Goal: Transaction & Acquisition: Purchase product/service

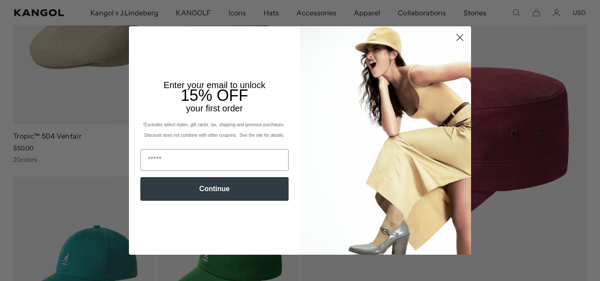
click at [454, 36] on circle "Close dialog" at bounding box center [460, 37] width 14 height 14
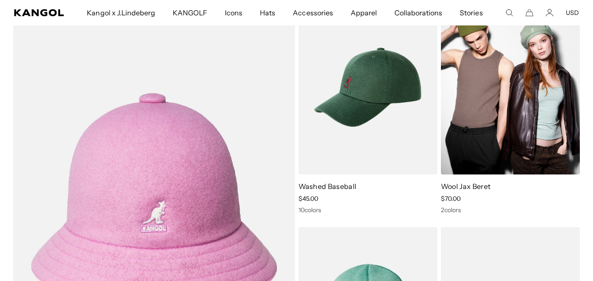
scroll to position [2348, 0]
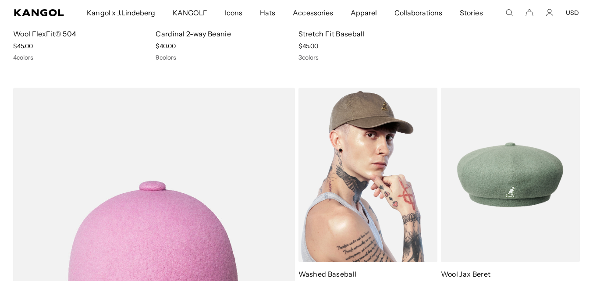
click at [401, 173] on img at bounding box center [368, 175] width 139 height 175
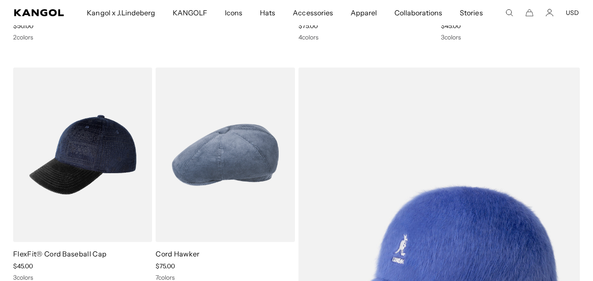
scroll to position [6368, 0]
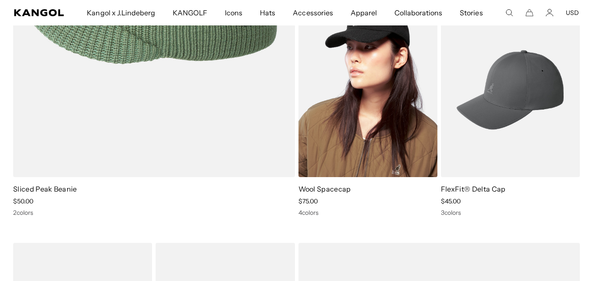
click at [365, 67] on img at bounding box center [368, 90] width 139 height 175
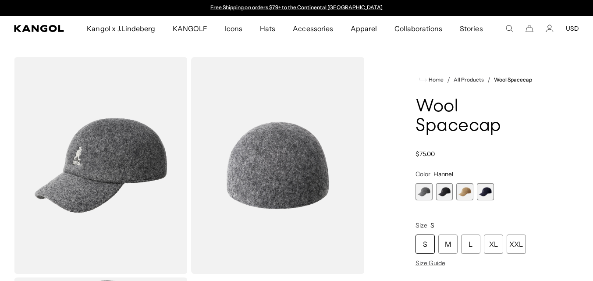
click at [444, 194] on span "2 of 4" at bounding box center [444, 191] width 17 height 17
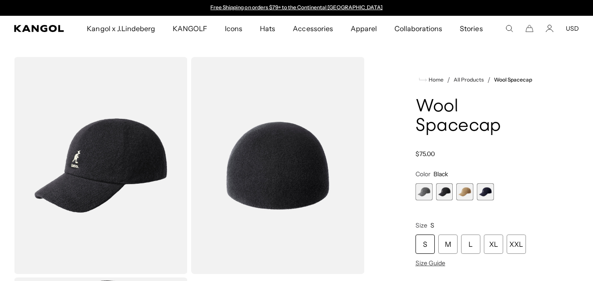
click at [140, 172] on img "Gallery Viewer" at bounding box center [101, 165] width 174 height 217
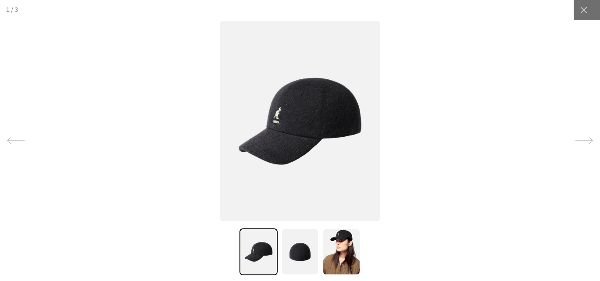
click at [300, 255] on img at bounding box center [300, 251] width 38 height 47
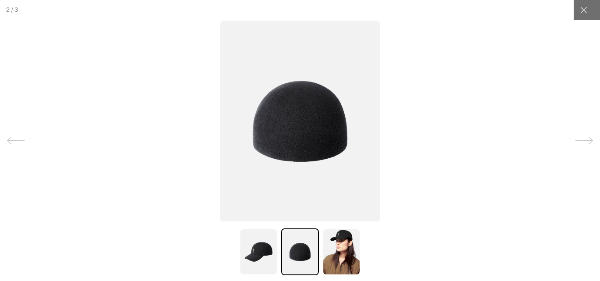
click at [343, 253] on img at bounding box center [341, 251] width 38 height 47
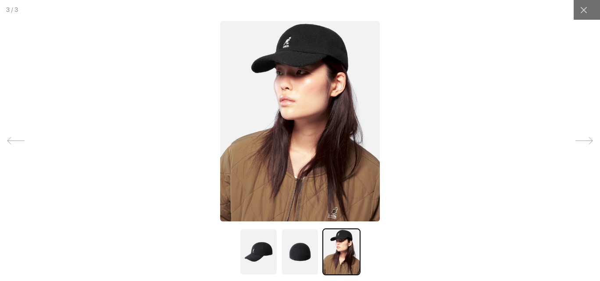
click at [256, 247] on img at bounding box center [258, 251] width 38 height 47
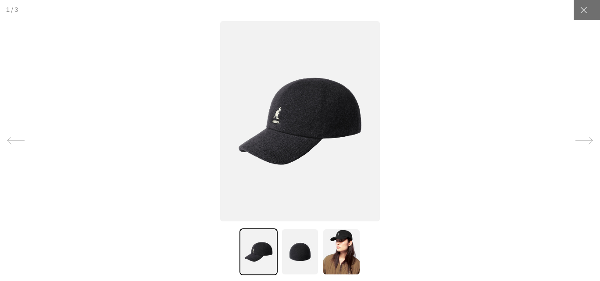
click at [296, 135] on img at bounding box center [300, 121] width 160 height 200
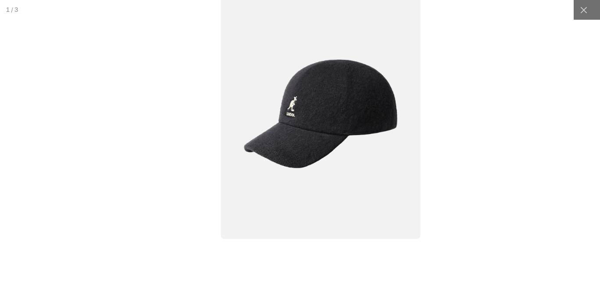
click at [363, 109] on img at bounding box center [321, 114] width 200 height 250
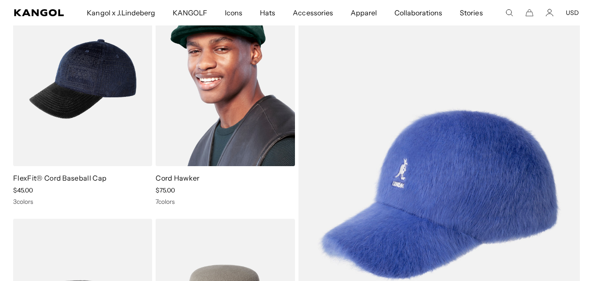
scroll to position [6532, 0]
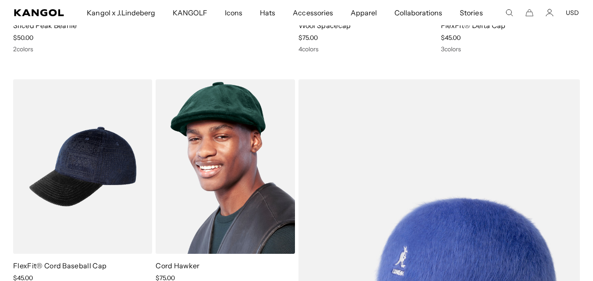
click at [241, 137] on img at bounding box center [225, 166] width 139 height 175
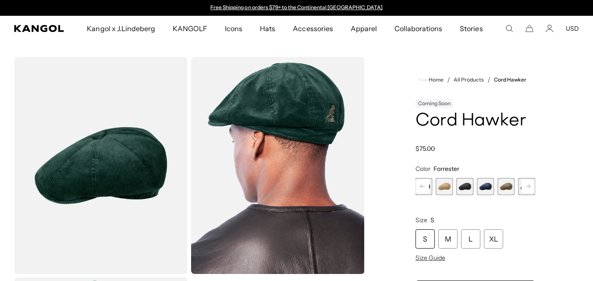
click at [282, 120] on img "Gallery Viewer" at bounding box center [278, 165] width 174 height 217
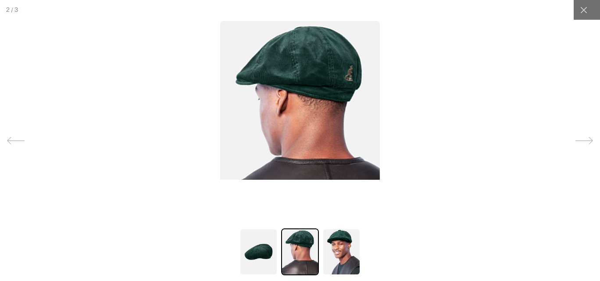
click at [341, 250] on img at bounding box center [341, 251] width 38 height 47
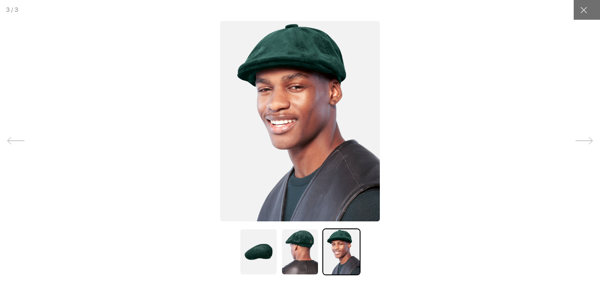
click at [264, 250] on img at bounding box center [258, 251] width 38 height 47
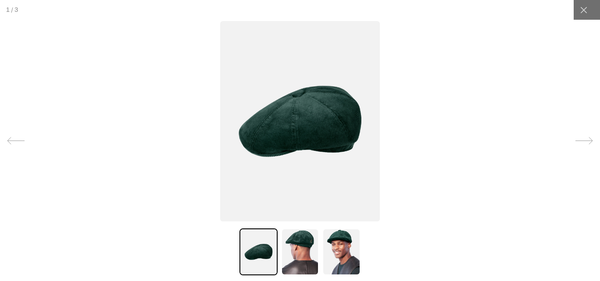
click at [303, 249] on img at bounding box center [300, 251] width 38 height 47
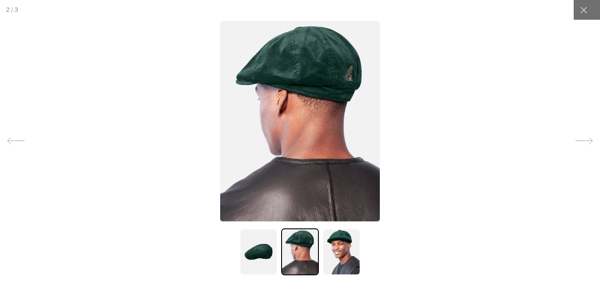
click at [342, 253] on img at bounding box center [341, 251] width 38 height 47
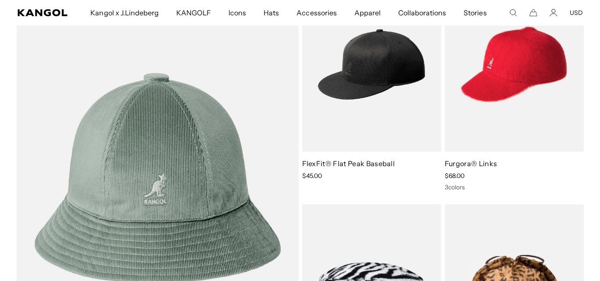
scroll to position [7818, 0]
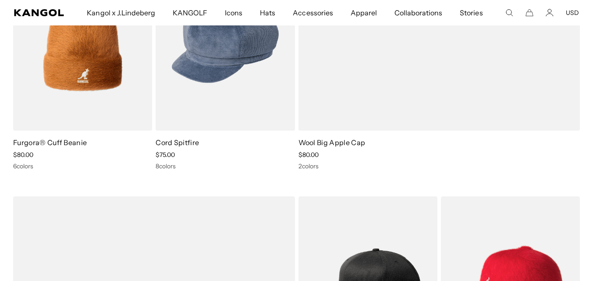
click at [508, 11] on icon "Search here" at bounding box center [510, 13] width 8 height 8
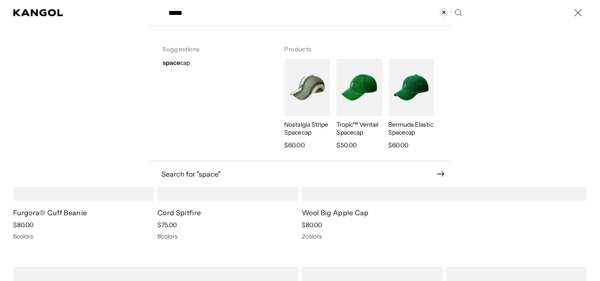
type input "*****"
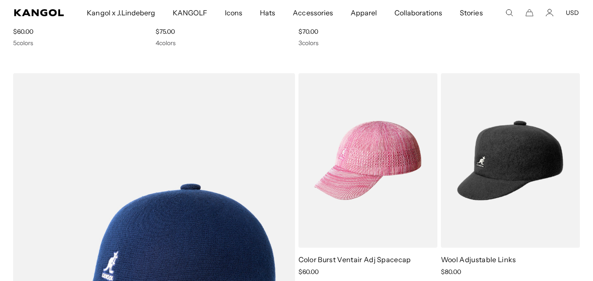
scroll to position [658, 0]
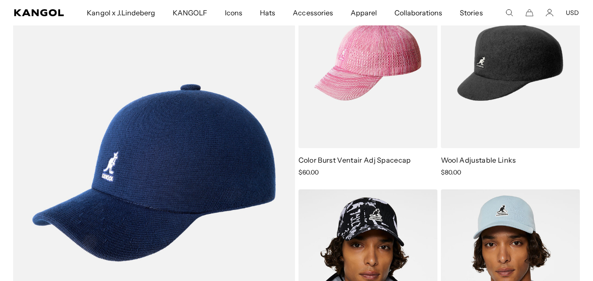
click at [362, 76] on img at bounding box center [368, 61] width 139 height 175
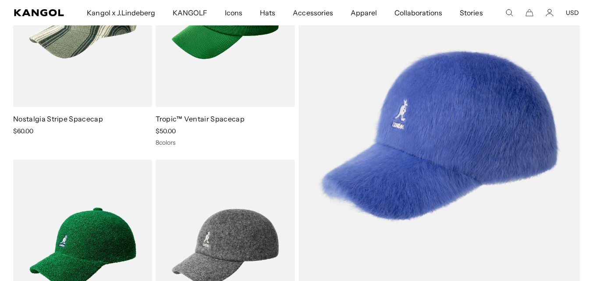
scroll to position [100, 0]
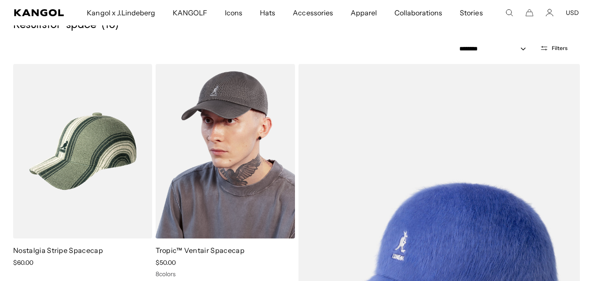
click at [236, 125] on img at bounding box center [225, 151] width 139 height 175
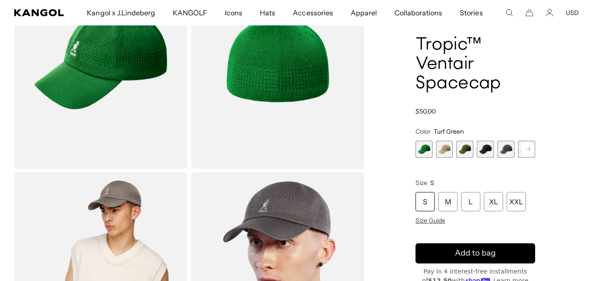
scroll to position [61, 0]
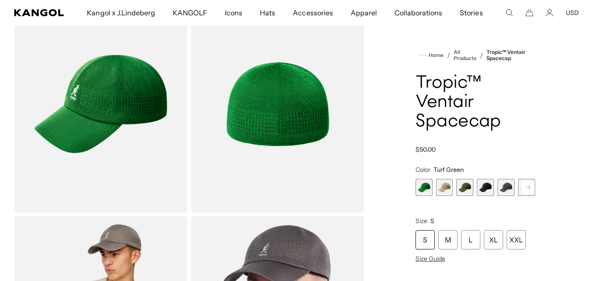
click at [446, 187] on span "2 of 8" at bounding box center [444, 187] width 17 height 17
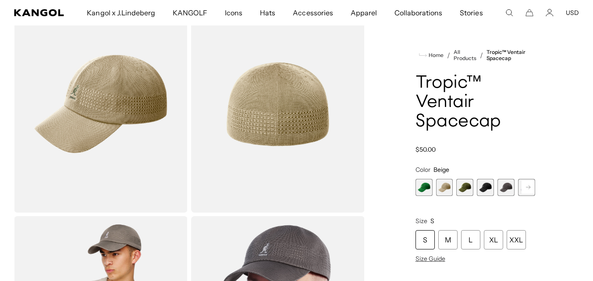
click at [466, 191] on span "3 of 8" at bounding box center [465, 187] width 17 height 17
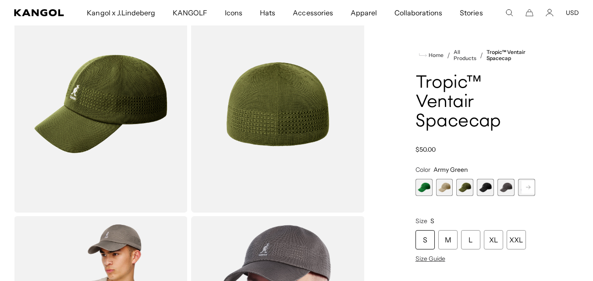
click at [488, 190] on span "4 of 8" at bounding box center [485, 187] width 17 height 17
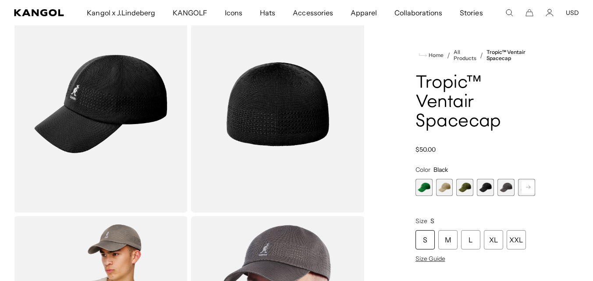
click at [507, 192] on span "5 of 8" at bounding box center [506, 187] width 17 height 17
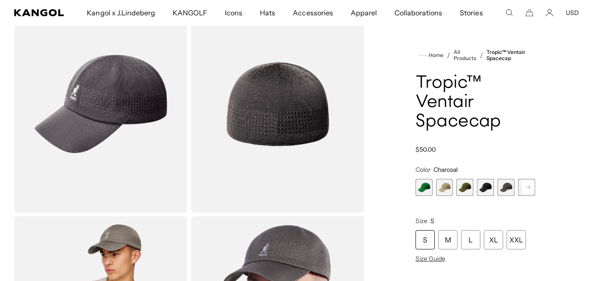
click at [531, 186] on rect at bounding box center [528, 187] width 13 height 13
click at [526, 187] on rect at bounding box center [528, 187] width 13 height 13
click at [523, 188] on span "8 of 8" at bounding box center [526, 187] width 17 height 17
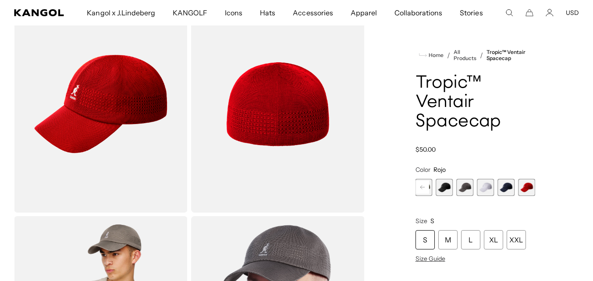
click at [508, 188] on span "7 of 8" at bounding box center [506, 187] width 17 height 17
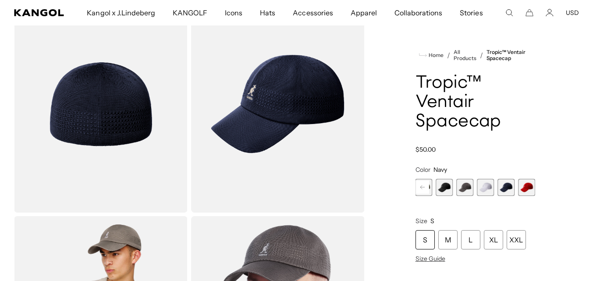
click at [485, 188] on span "6 of 8" at bounding box center [485, 187] width 17 height 17
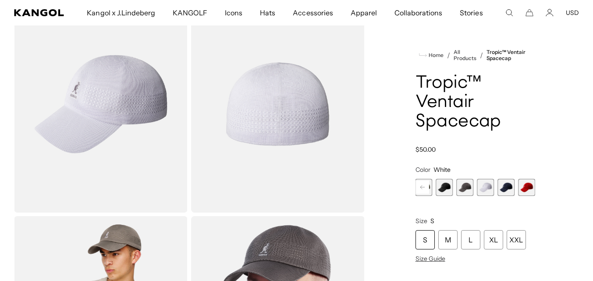
click at [471, 189] on span "5 of 8" at bounding box center [465, 187] width 17 height 17
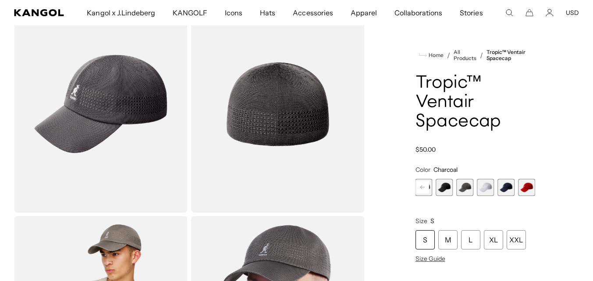
click at [446, 186] on span "4 of 8" at bounding box center [444, 187] width 17 height 17
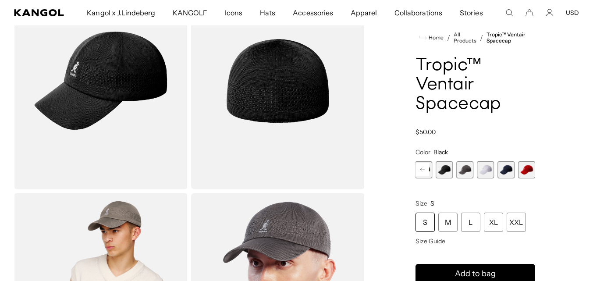
scroll to position [41, 0]
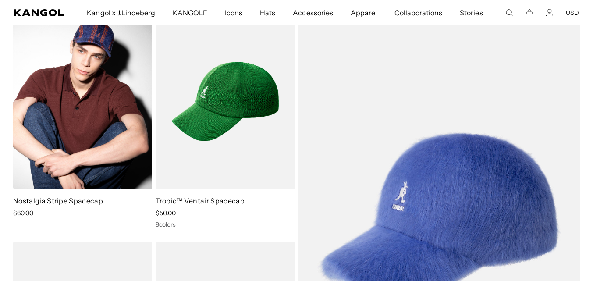
click at [101, 111] on img at bounding box center [82, 101] width 139 height 175
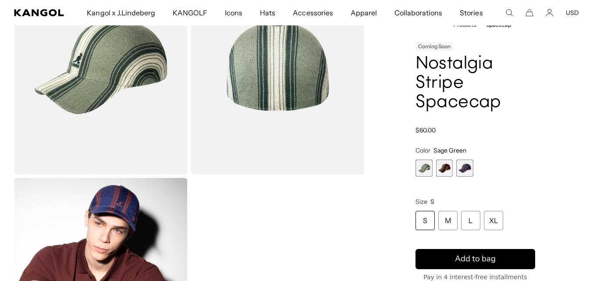
click at [446, 171] on span "2 of 3" at bounding box center [444, 168] width 17 height 17
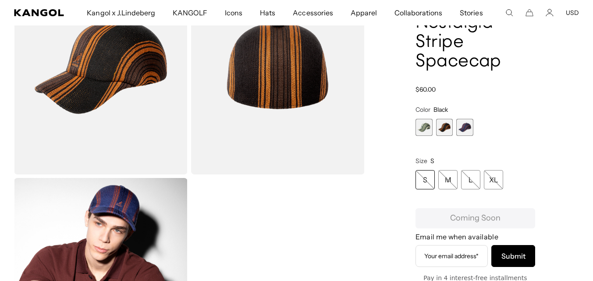
click at [463, 132] on span "3 of 3" at bounding box center [465, 127] width 17 height 17
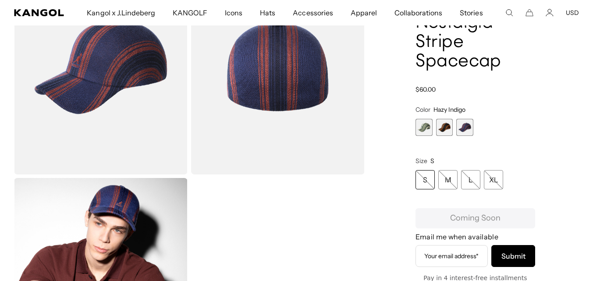
click at [450, 132] on span "2 of 3" at bounding box center [444, 127] width 17 height 17
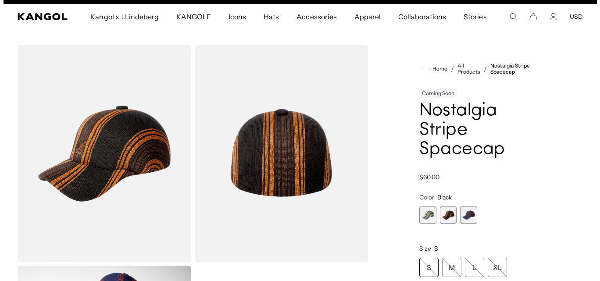
scroll to position [111, 0]
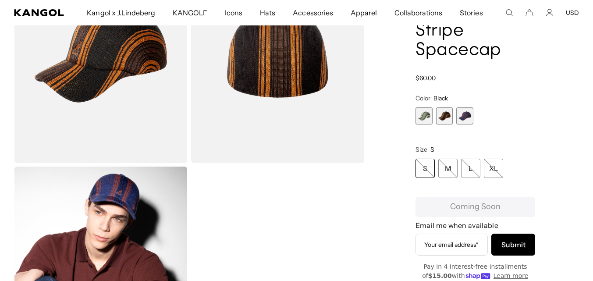
click at [300, 77] on img "Gallery Viewer" at bounding box center [278, 54] width 174 height 217
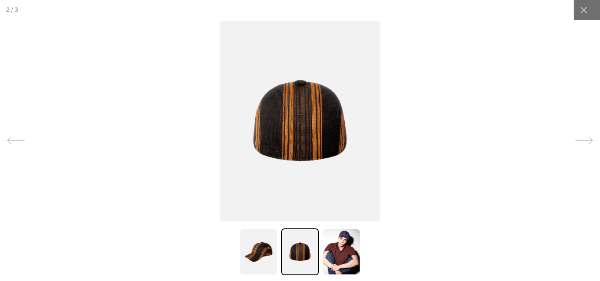
click at [298, 252] on img at bounding box center [300, 251] width 38 height 47
click at [274, 252] on div at bounding box center [258, 251] width 38 height 47
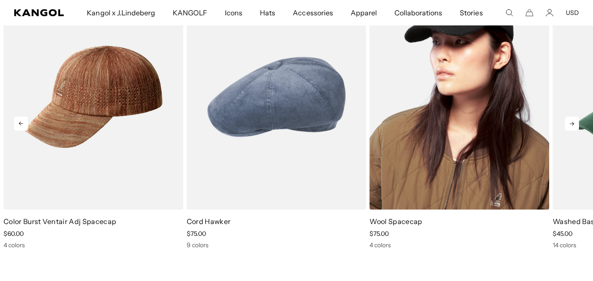
scroll to position [1096, 0]
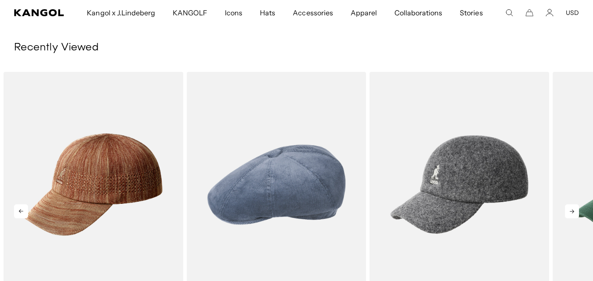
click at [568, 204] on icon at bounding box center [572, 211] width 14 height 14
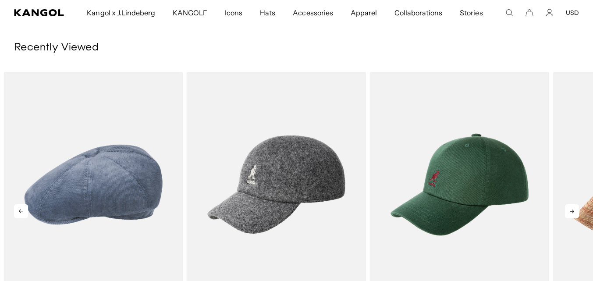
click at [574, 204] on icon at bounding box center [572, 211] width 14 height 14
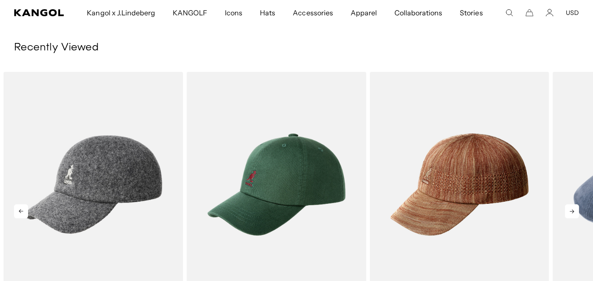
click at [574, 204] on icon at bounding box center [572, 211] width 14 height 14
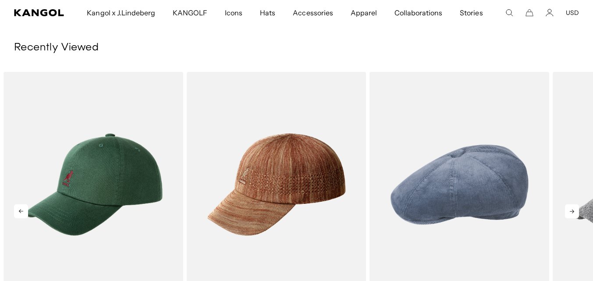
click at [572, 210] on icon at bounding box center [572, 212] width 4 height 4
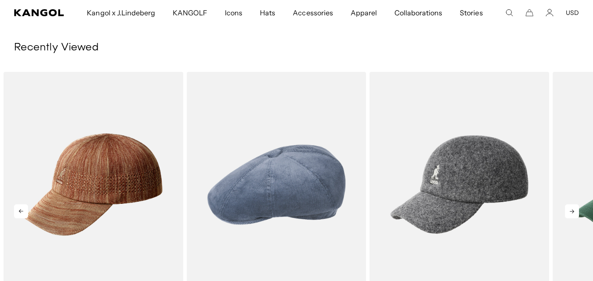
click at [572, 210] on icon at bounding box center [572, 212] width 4 height 4
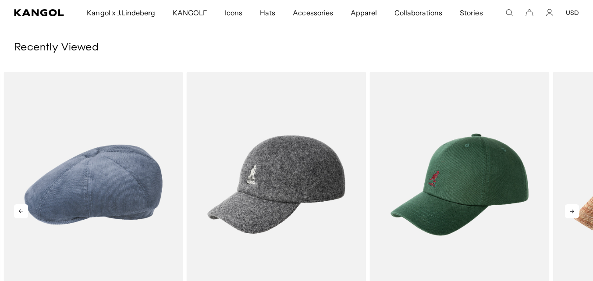
click at [571, 210] on icon at bounding box center [572, 212] width 4 height 4
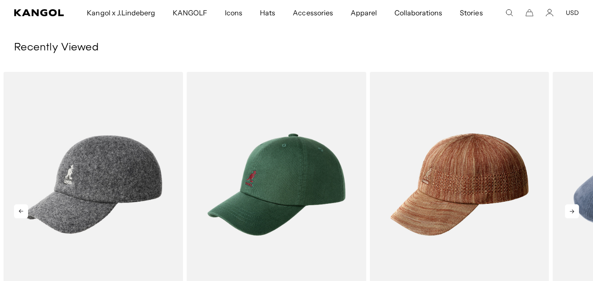
click at [571, 210] on icon at bounding box center [572, 212] width 4 height 4
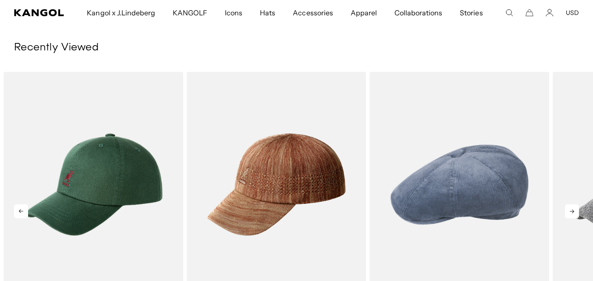
click at [571, 210] on icon at bounding box center [572, 212] width 4 height 4
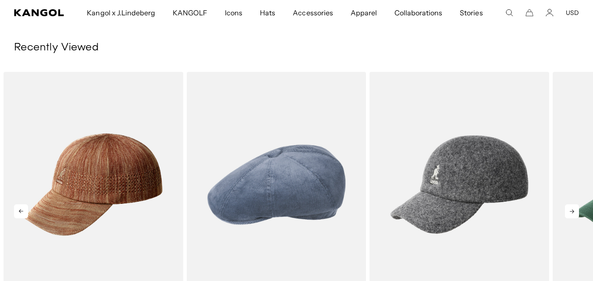
click at [572, 204] on icon at bounding box center [572, 211] width 14 height 14
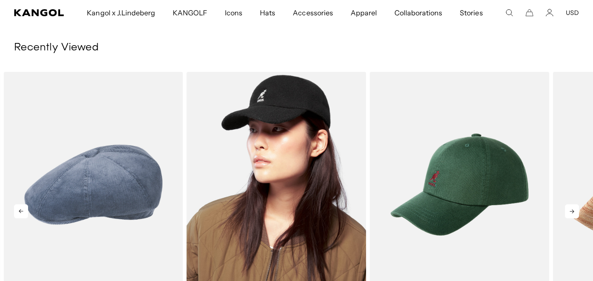
click at [321, 155] on img "3 of 4" at bounding box center [277, 184] width 180 height 225
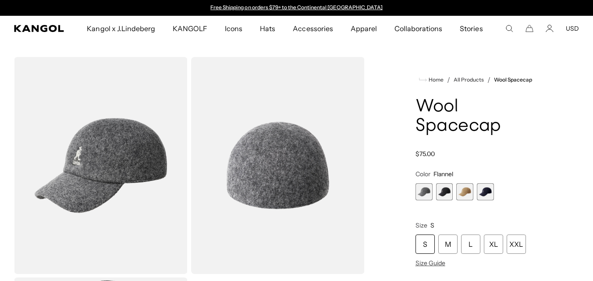
click at [443, 195] on span "2 of 4" at bounding box center [444, 191] width 17 height 17
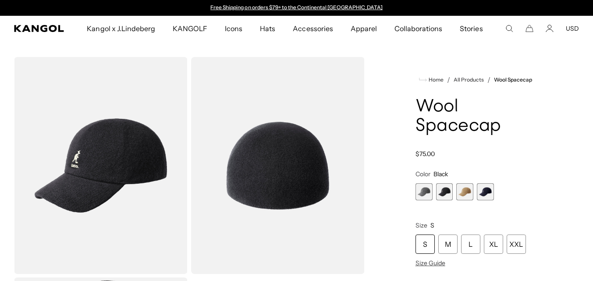
click at [464, 193] on span "3 of 4" at bounding box center [465, 191] width 17 height 17
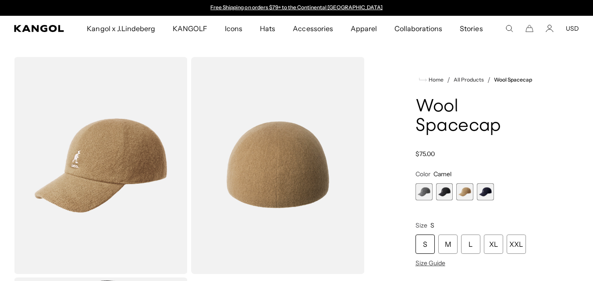
click at [486, 192] on span "4 of 4" at bounding box center [485, 191] width 17 height 17
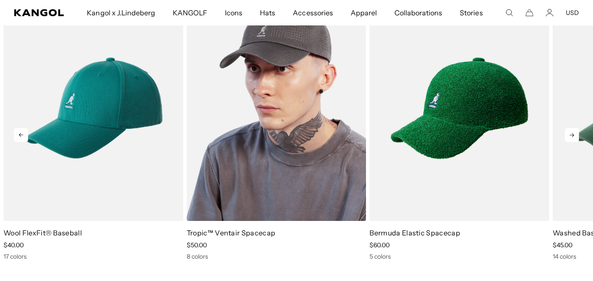
scroll to position [646, 0]
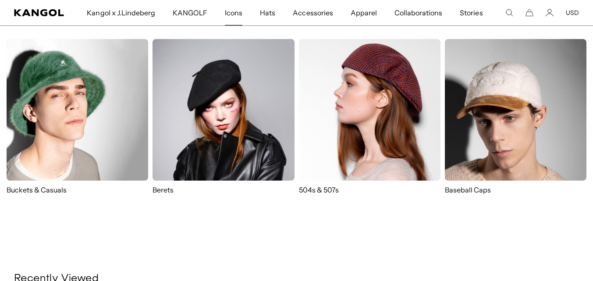
click at [389, 78] on img at bounding box center [370, 110] width 142 height 142
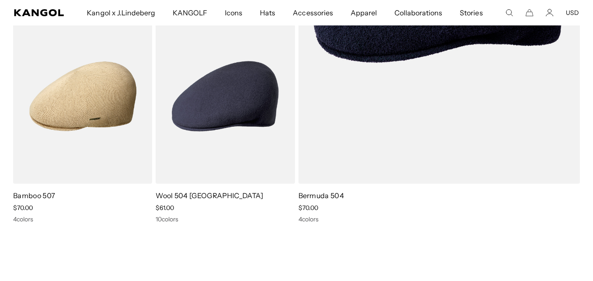
scroll to position [1360, 0]
